Goal: Information Seeking & Learning: Learn about a topic

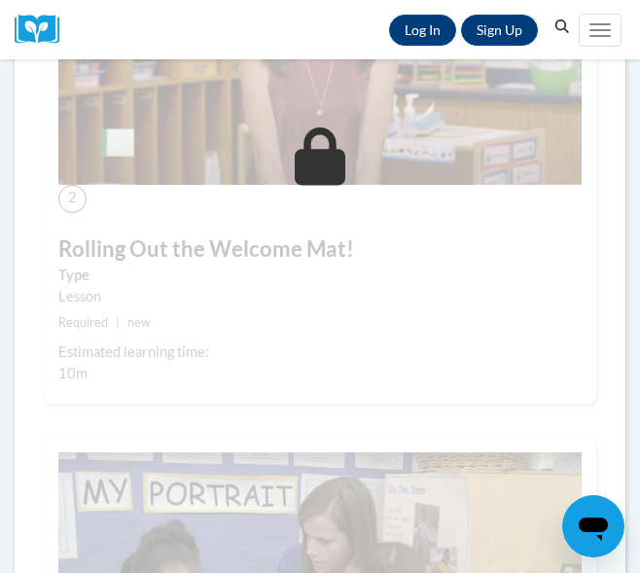
scroll to position [1092, 0]
click at [418, 15] on link "Log In" at bounding box center [422, 30] width 67 height 31
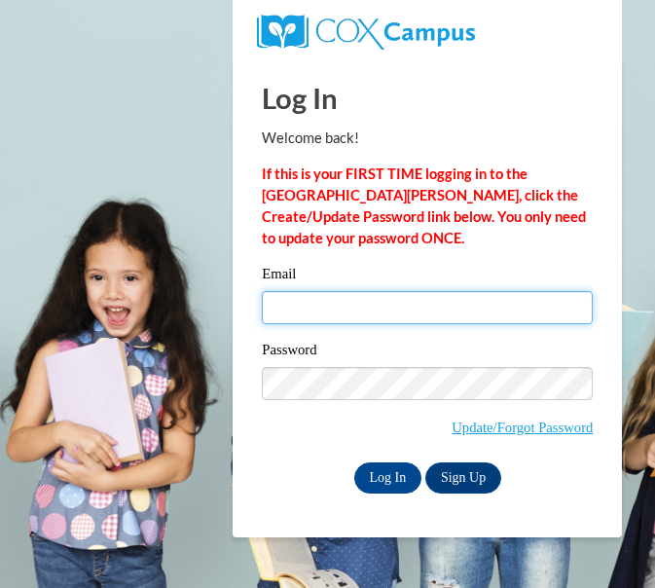
click at [420, 305] on input "Email" at bounding box center [427, 307] width 331 height 33
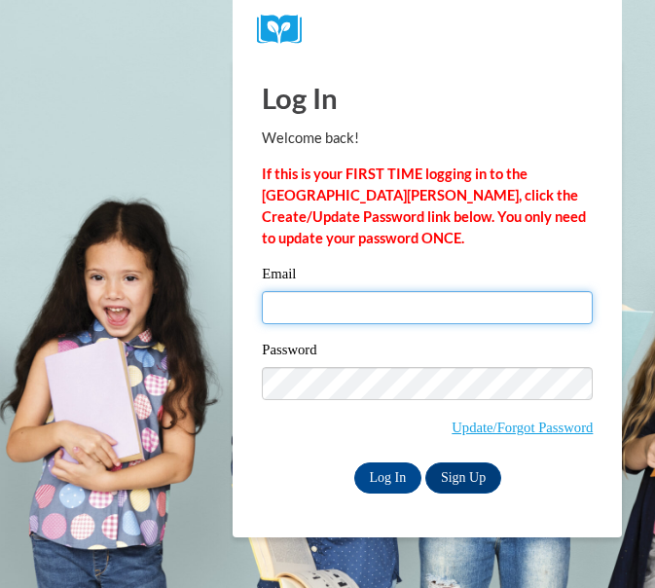
type input "hannahduncan210@gmail.com"
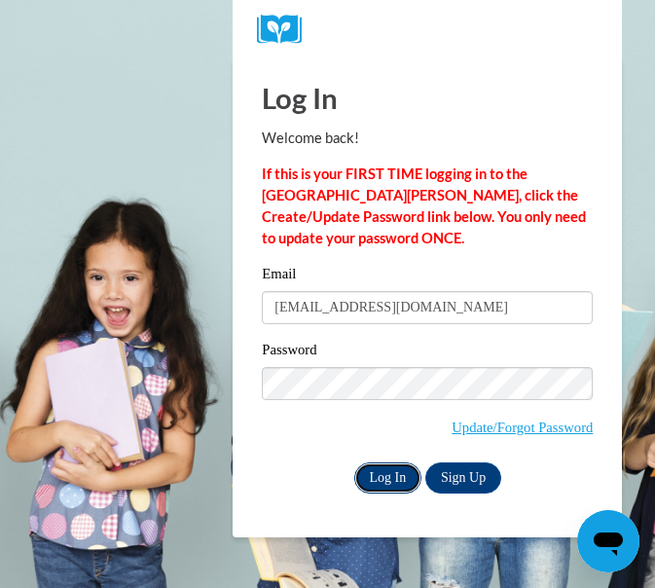
click at [391, 483] on input "Log In" at bounding box center [388, 477] width 68 height 31
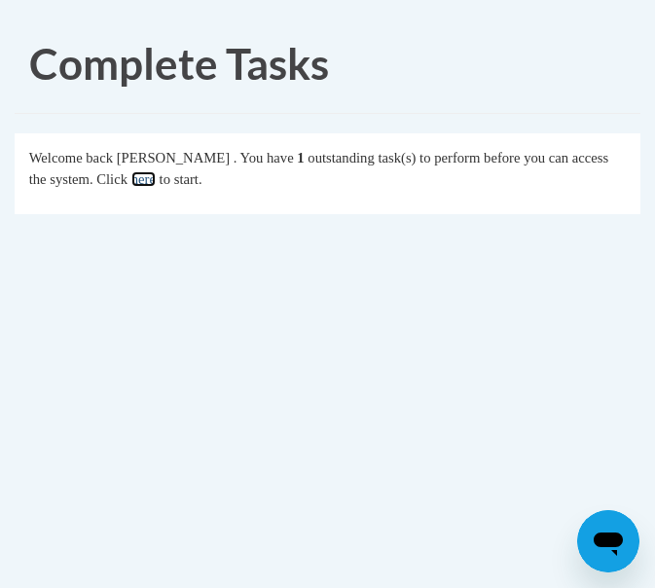
click at [156, 177] on link "here" at bounding box center [143, 179] width 24 height 16
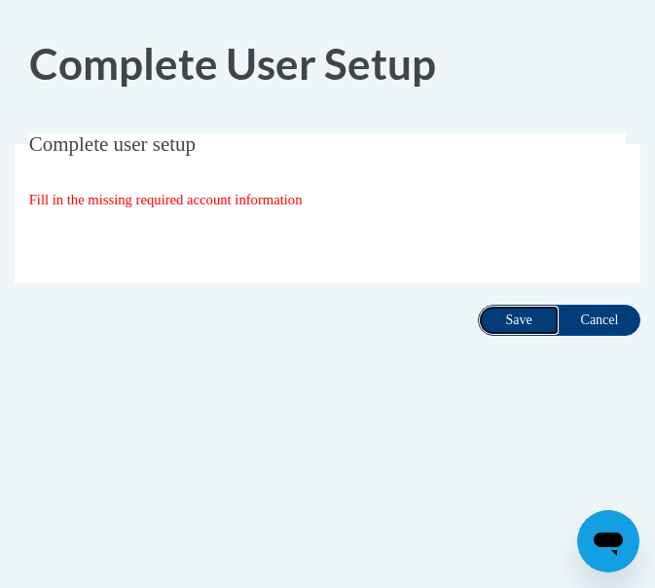
drag, startPoint x: 0, startPoint y: 0, endPoint x: 528, endPoint y: 319, distance: 617.1
click at [528, 319] on input "Save" at bounding box center [519, 319] width 82 height 31
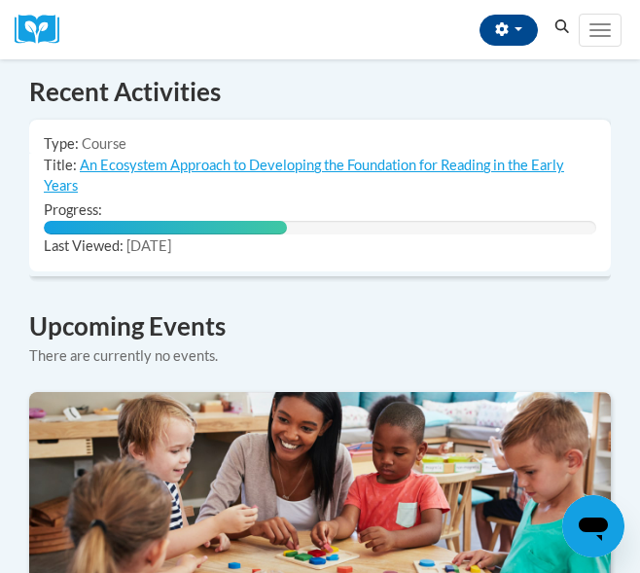
scroll to position [1537, 0]
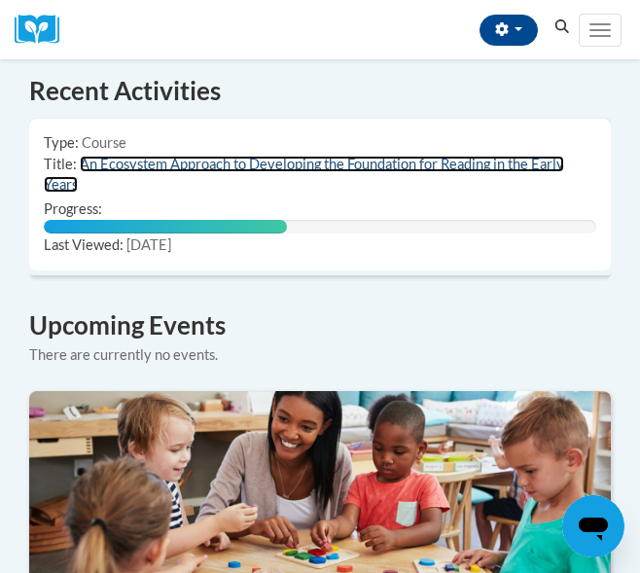
click at [260, 156] on link "An Ecosystem Approach to Developing the Foundation for Reading in the Early Yea…" at bounding box center [304, 174] width 520 height 37
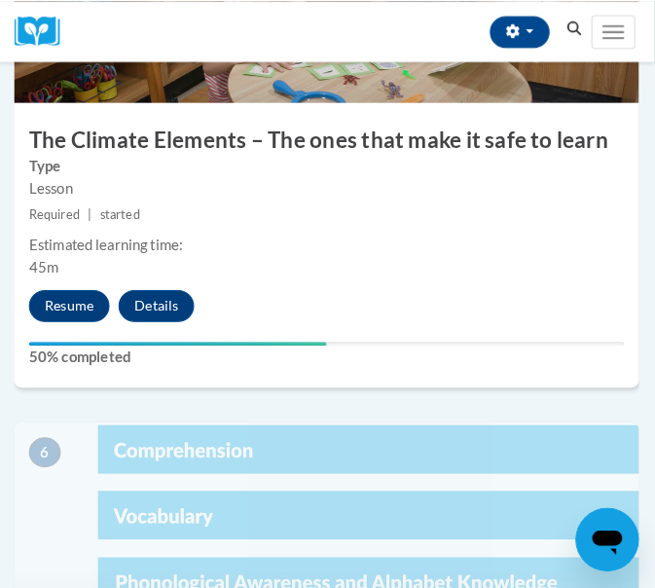
scroll to position [2700, 1]
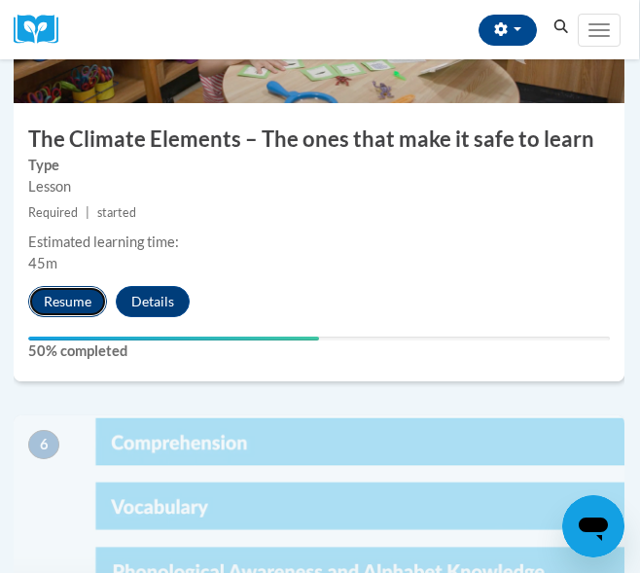
click at [67, 295] on button "Resume" at bounding box center [67, 301] width 79 height 31
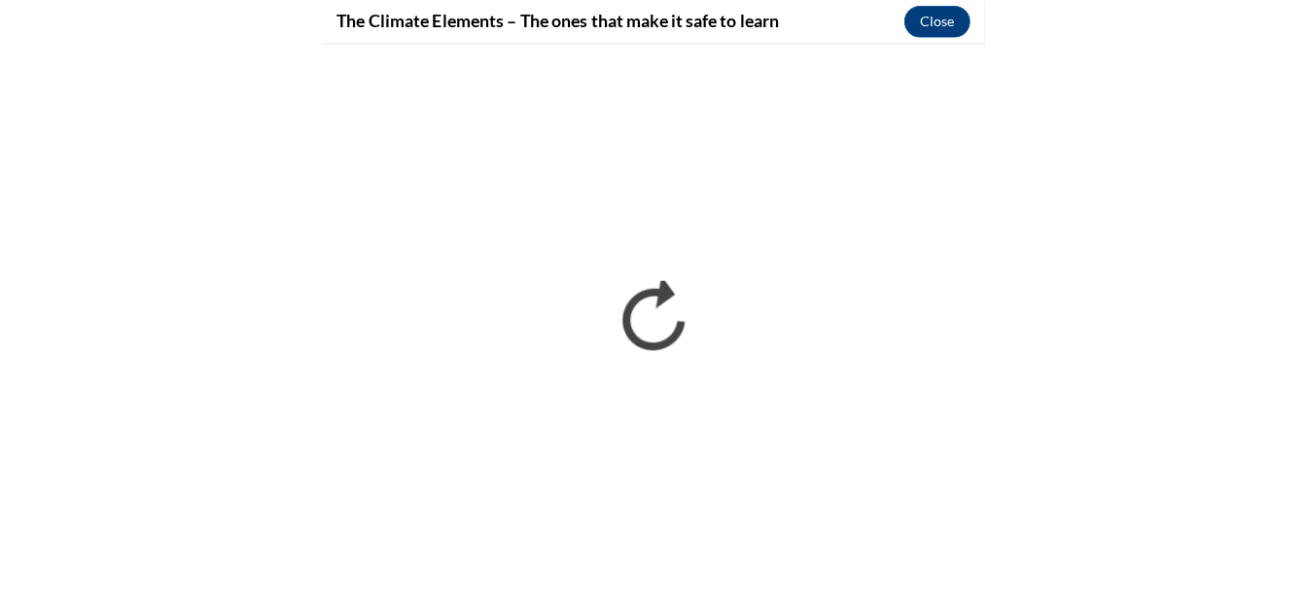
scroll to position [2038, 0]
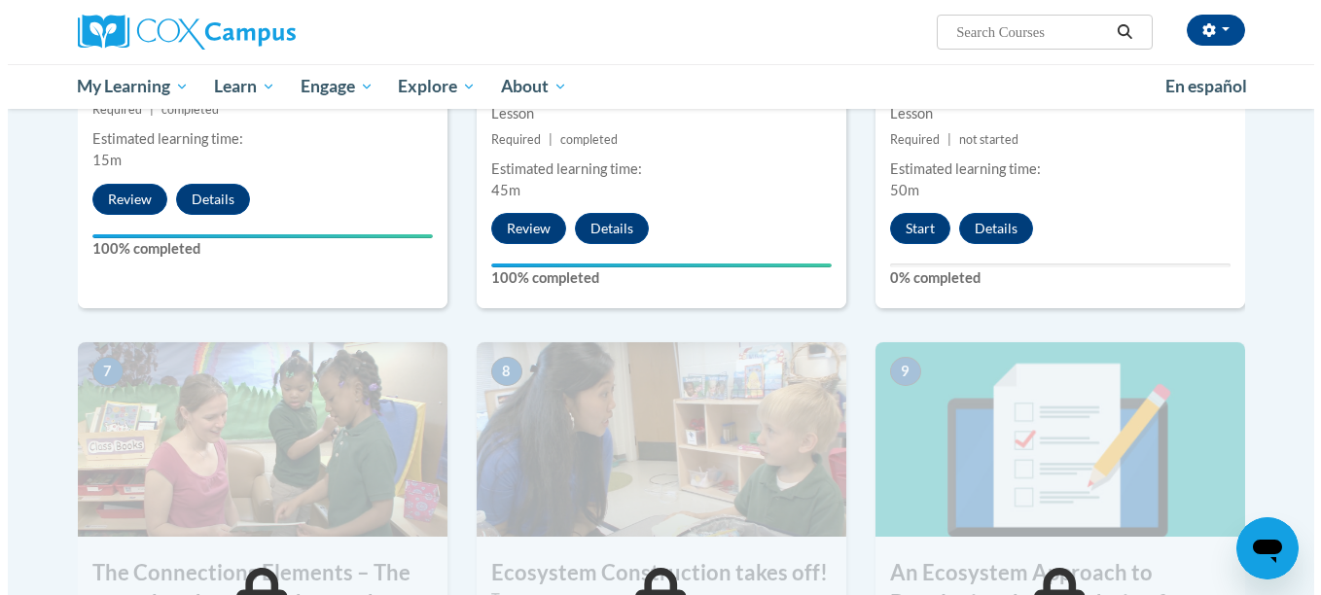
scroll to position [1317, 0]
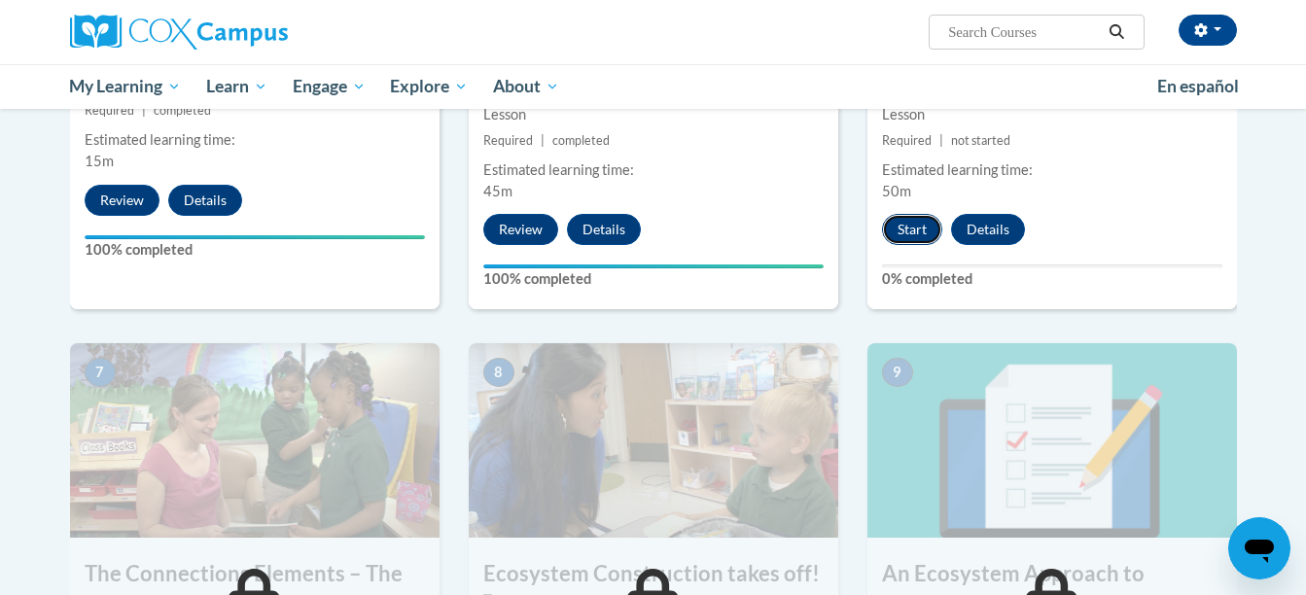
click at [903, 225] on button "Start" at bounding box center [912, 229] width 60 height 31
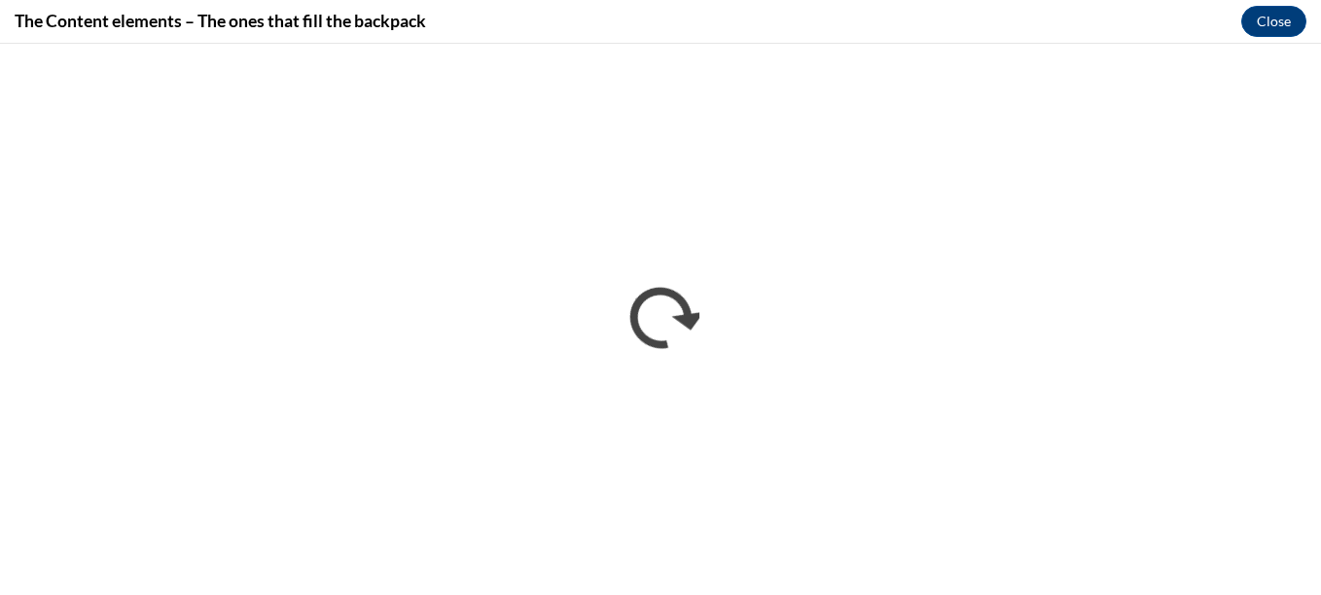
scroll to position [0, 0]
